Goal: Task Accomplishment & Management: Use online tool/utility

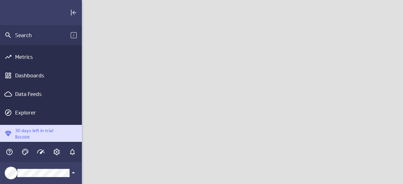
scroll to position [194, 330]
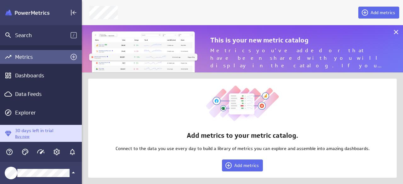
scroll to position [194, 330]
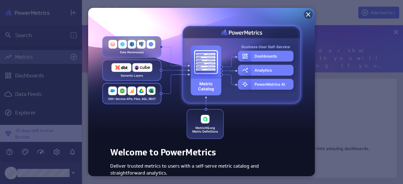
click at [305, 13] on icon at bounding box center [308, 15] width 8 height 8
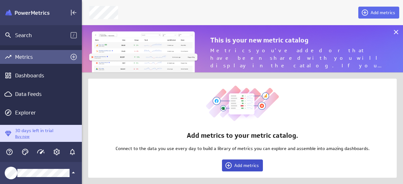
click at [241, 166] on span "Add metrics" at bounding box center [246, 166] width 25 height 6
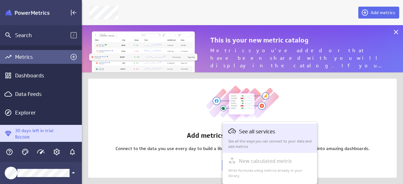
click at [242, 141] on p "See all the ways you can connect to your data and add metrics." at bounding box center [270, 144] width 84 height 11
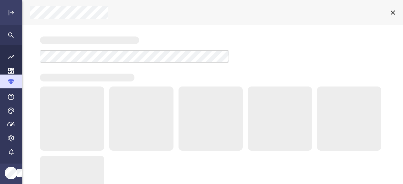
scroll to position [194, 390]
click at [12, 54] on icon "Go to all metrics page." at bounding box center [11, 57] width 8 height 8
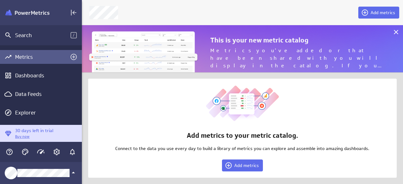
scroll to position [194, 330]
click at [59, 153] on icon "Account and settings" at bounding box center [56, 152] width 6 height 6
